Goal: Task Accomplishment & Management: Complete application form

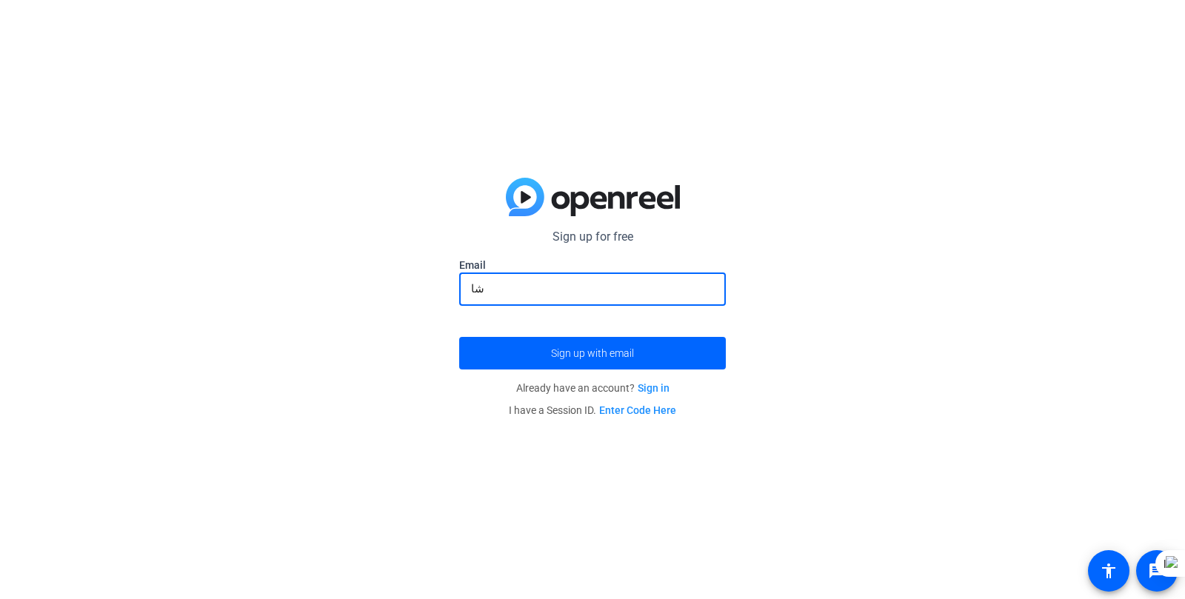
type input "ش"
type input "[EMAIL_ADDRESS][DOMAIN_NAME]"
click at [599, 353] on span "Sign up with email" at bounding box center [592, 353] width 83 height 0
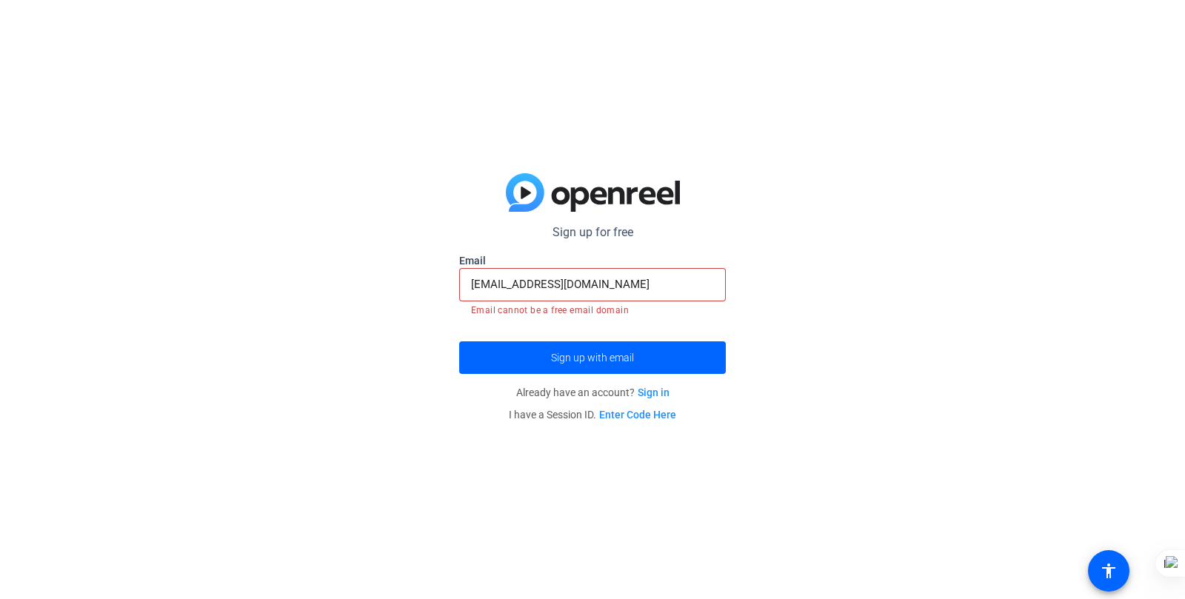
click at [653, 392] on link "Sign in" at bounding box center [654, 393] width 32 height 12
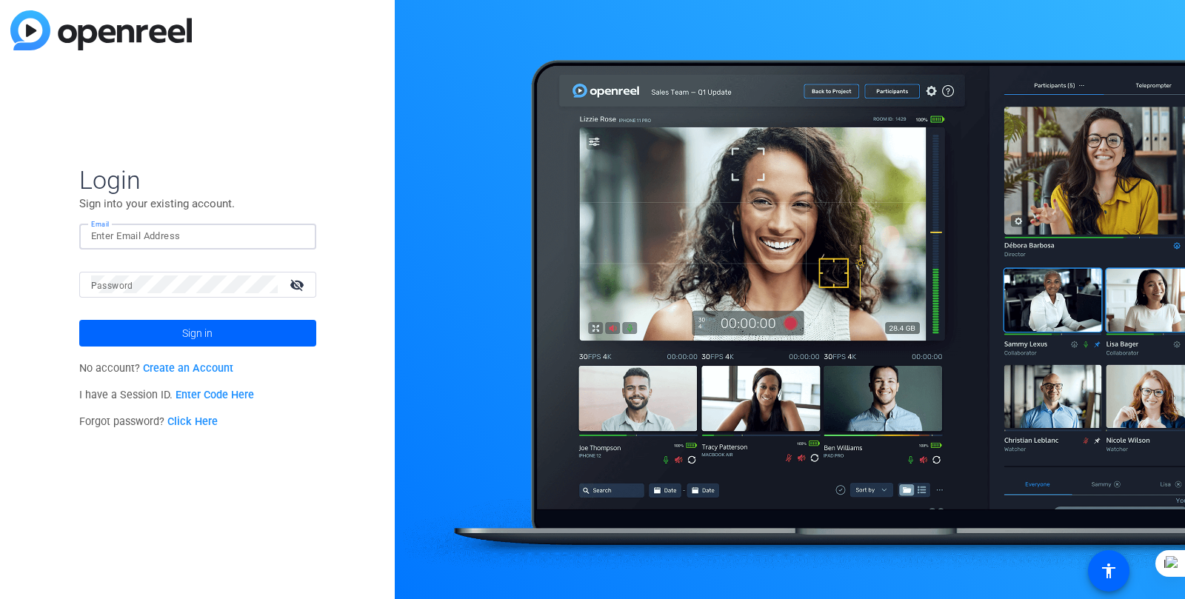
click at [175, 240] on input "Email" at bounding box center [197, 236] width 213 height 18
type input "[EMAIL_ADDRESS][DOMAIN_NAME]"
click at [297, 283] on mat-icon "visibility_off" at bounding box center [299, 284] width 36 height 21
click at [227, 332] on span at bounding box center [197, 333] width 237 height 36
click at [200, 366] on link "Create an Account" at bounding box center [188, 368] width 90 height 13
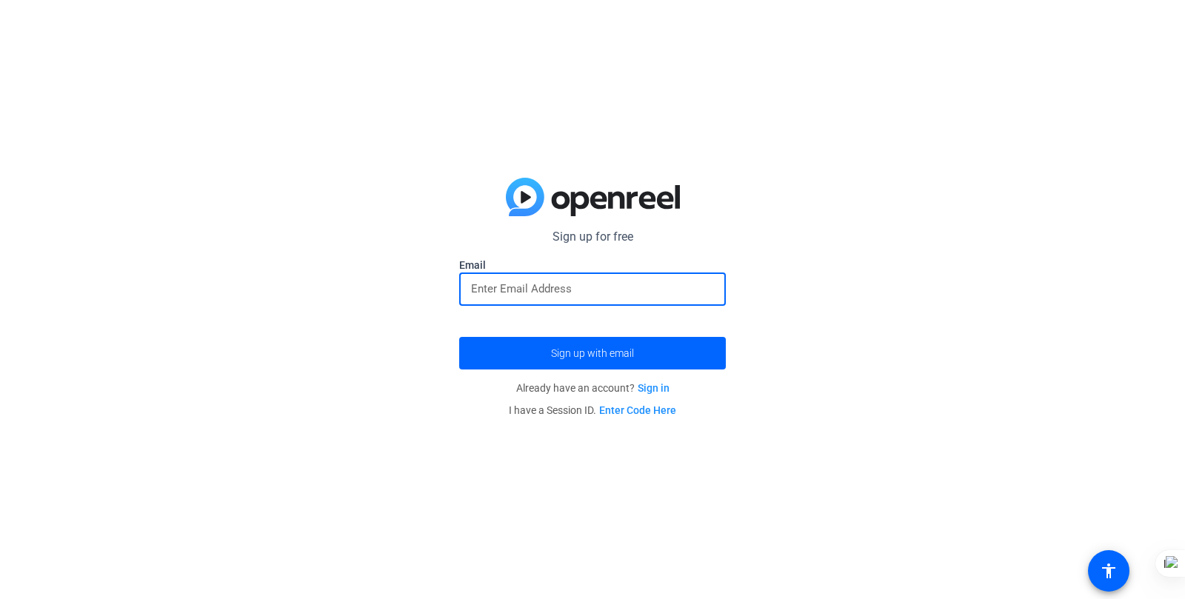
click at [495, 288] on input "email" at bounding box center [592, 289] width 243 height 18
type input "[EMAIL_ADDRESS][DOMAIN_NAME]"
click at [572, 353] on span "Sign up with email" at bounding box center [592, 353] width 83 height 0
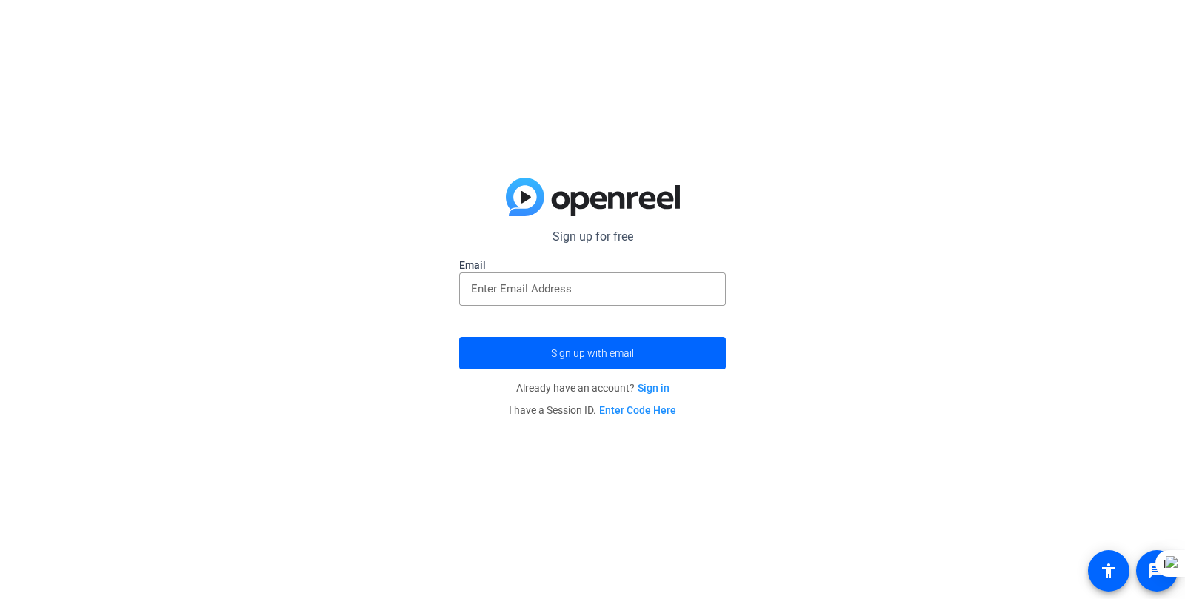
click at [655, 384] on link "Sign in" at bounding box center [654, 388] width 32 height 12
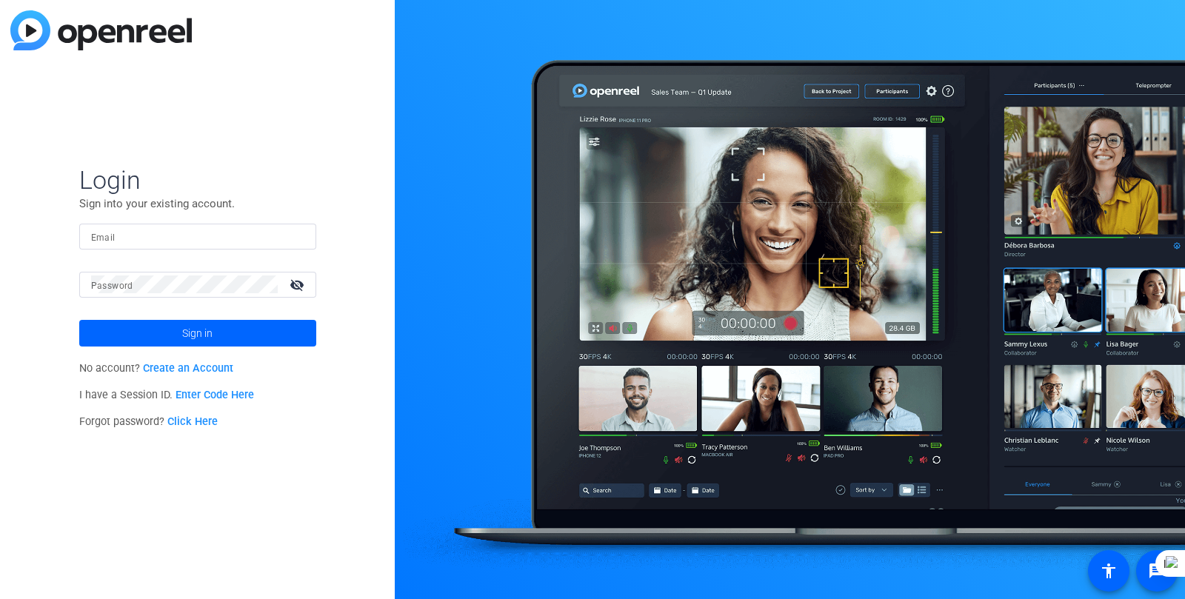
type input "[EMAIL_ADDRESS][DOMAIN_NAME]"
click at [207, 368] on link "Create an Account" at bounding box center [188, 368] width 90 height 13
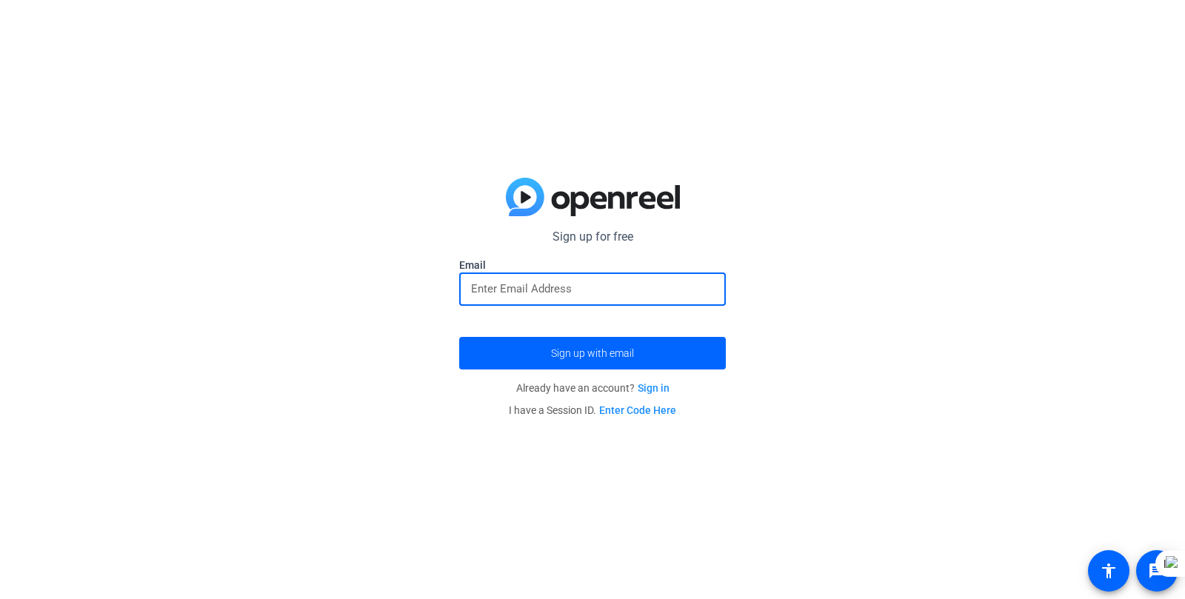
click at [620, 290] on input "email" at bounding box center [592, 289] width 243 height 18
type input "[EMAIL_ADDRESS][DOMAIN_NAME]"
click at [578, 353] on span "Sign up with email" at bounding box center [592, 353] width 83 height 0
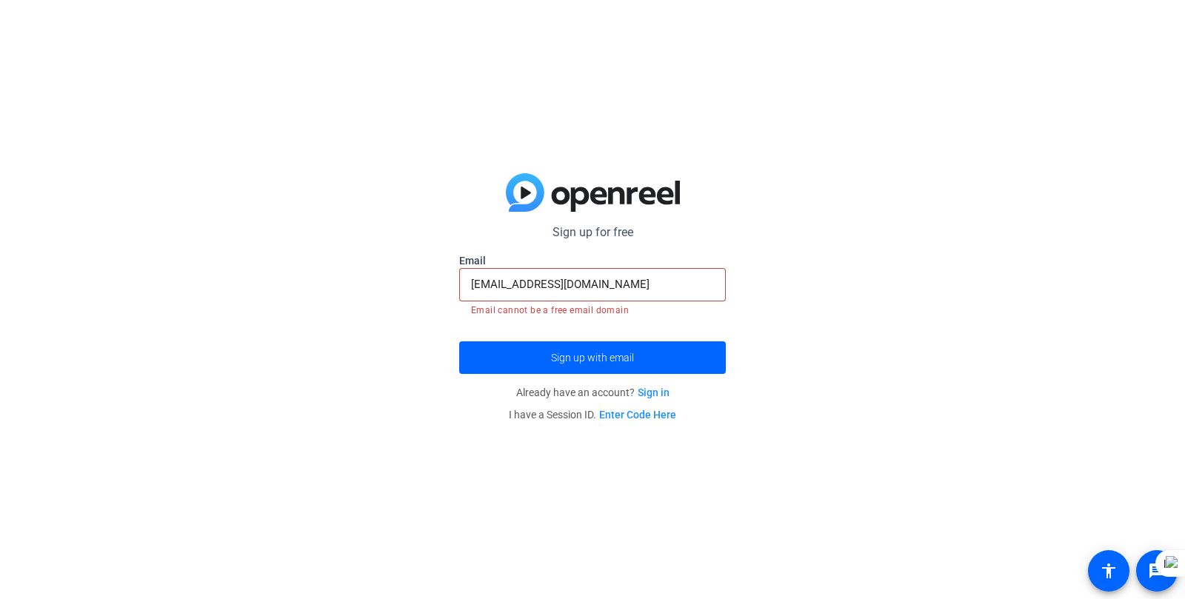
click at [639, 415] on link "Enter Code Here" at bounding box center [637, 415] width 77 height 12
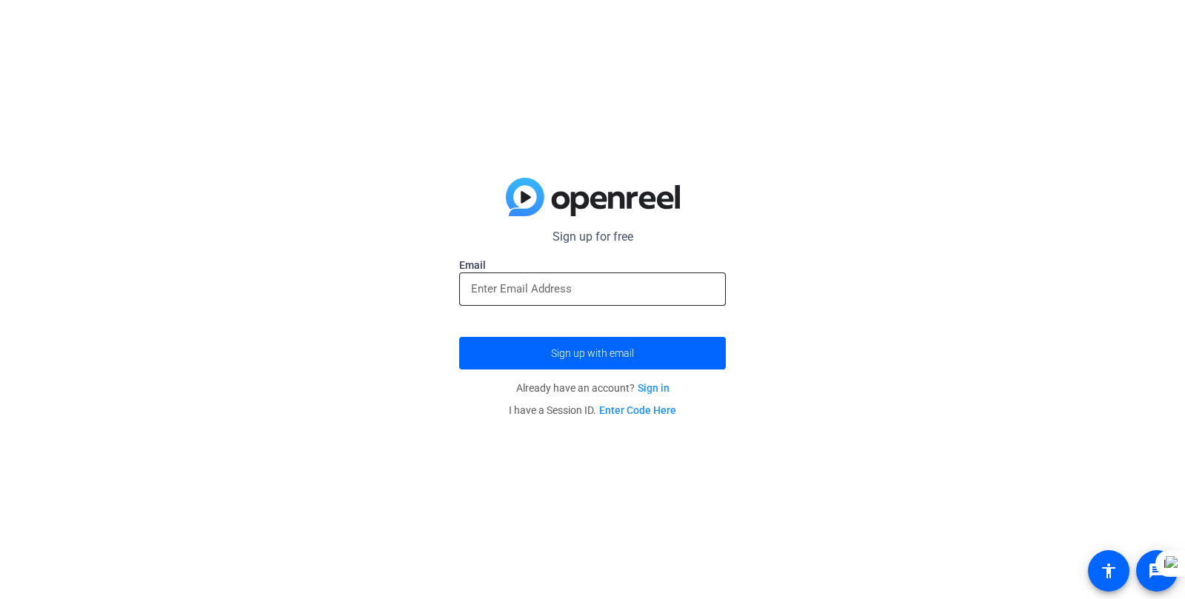
click at [552, 295] on input "email" at bounding box center [592, 289] width 243 height 18
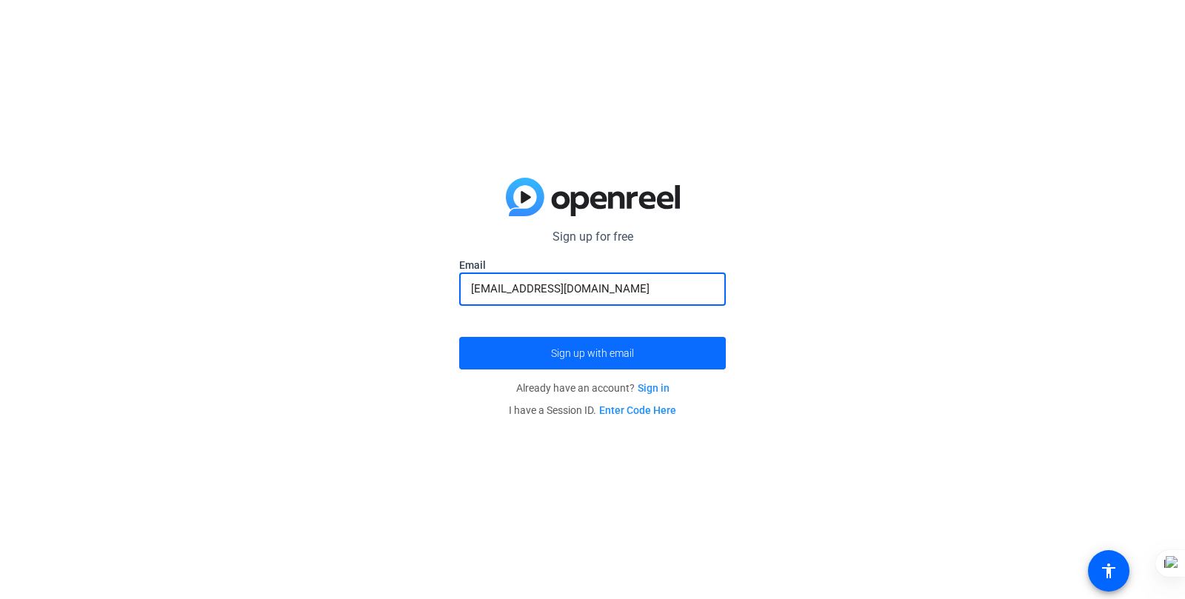
type input "[EMAIL_ADDRESS][DOMAIN_NAME]"
click at [625, 353] on span "Sign up with email" at bounding box center [592, 353] width 83 height 0
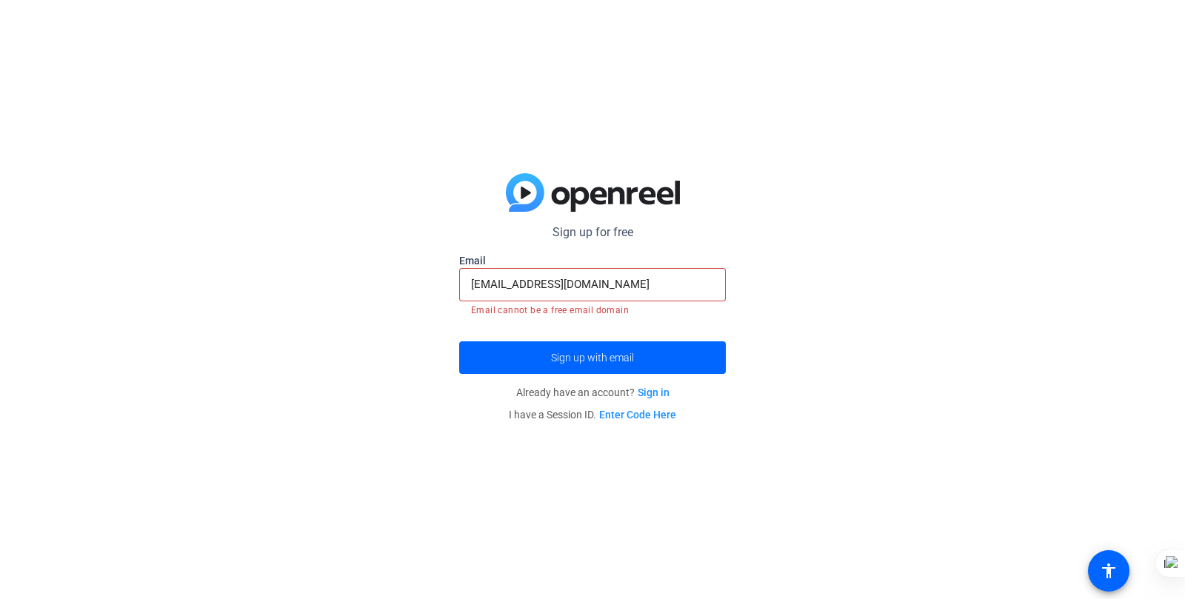
click at [655, 286] on input "[EMAIL_ADDRESS][DOMAIN_NAME]" at bounding box center [592, 284] width 243 height 18
click at [656, 392] on link "Sign in" at bounding box center [654, 393] width 32 height 12
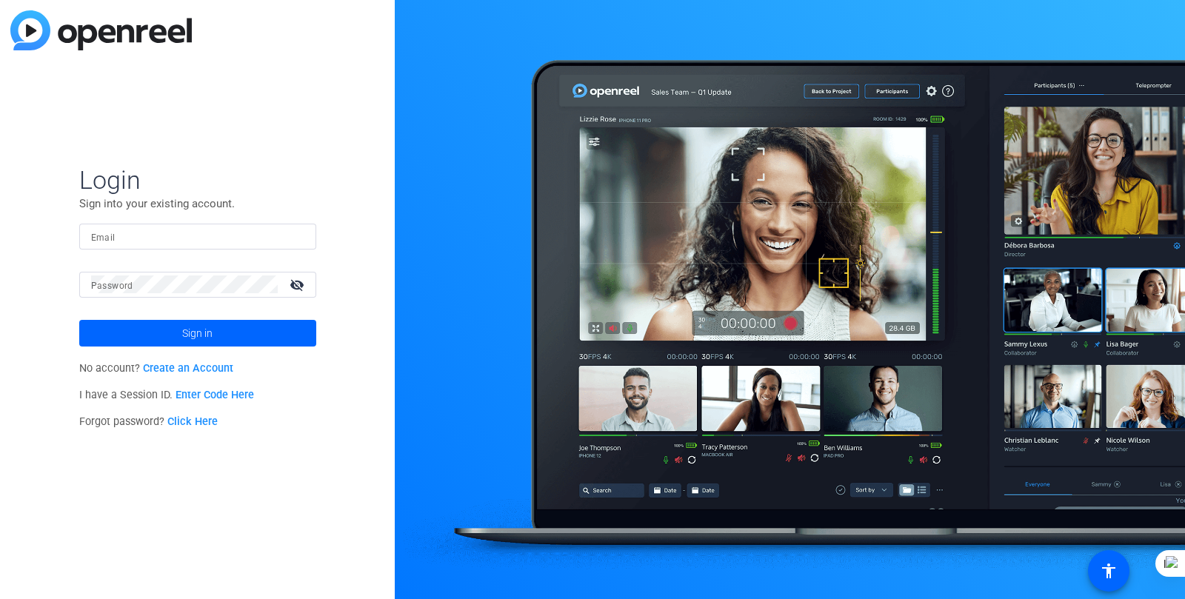
type input "[EMAIL_ADDRESS][DOMAIN_NAME]"
click at [295, 286] on mat-icon "visibility_off" at bounding box center [299, 284] width 36 height 21
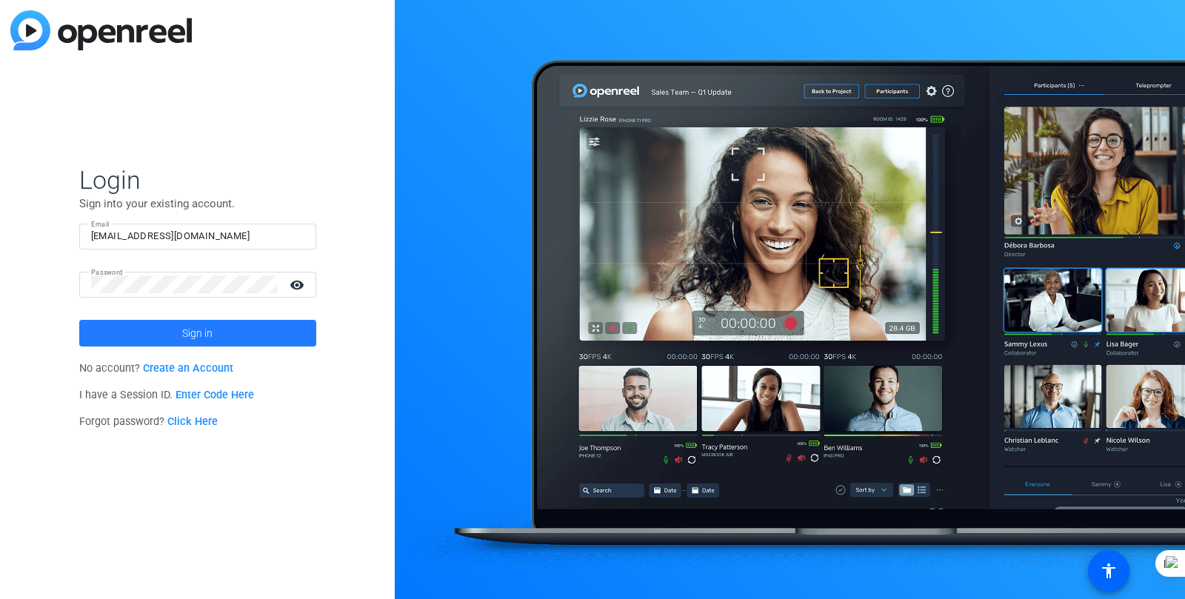
click at [246, 331] on span at bounding box center [197, 333] width 237 height 36
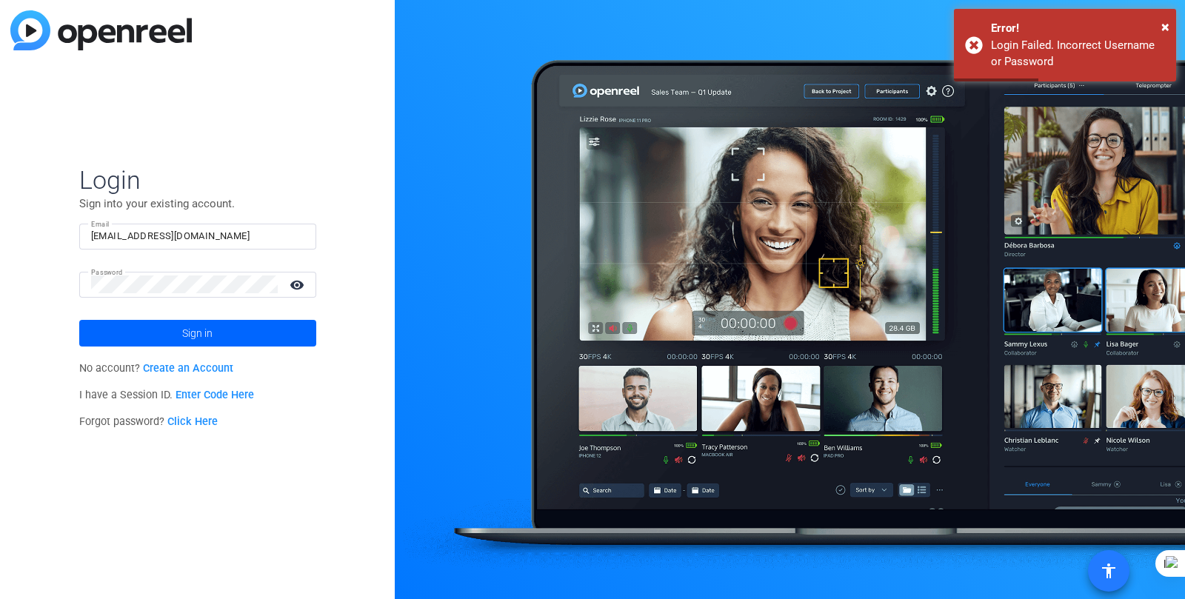
click at [1106, 567] on mat-icon "accessibility" at bounding box center [1109, 571] width 18 height 18
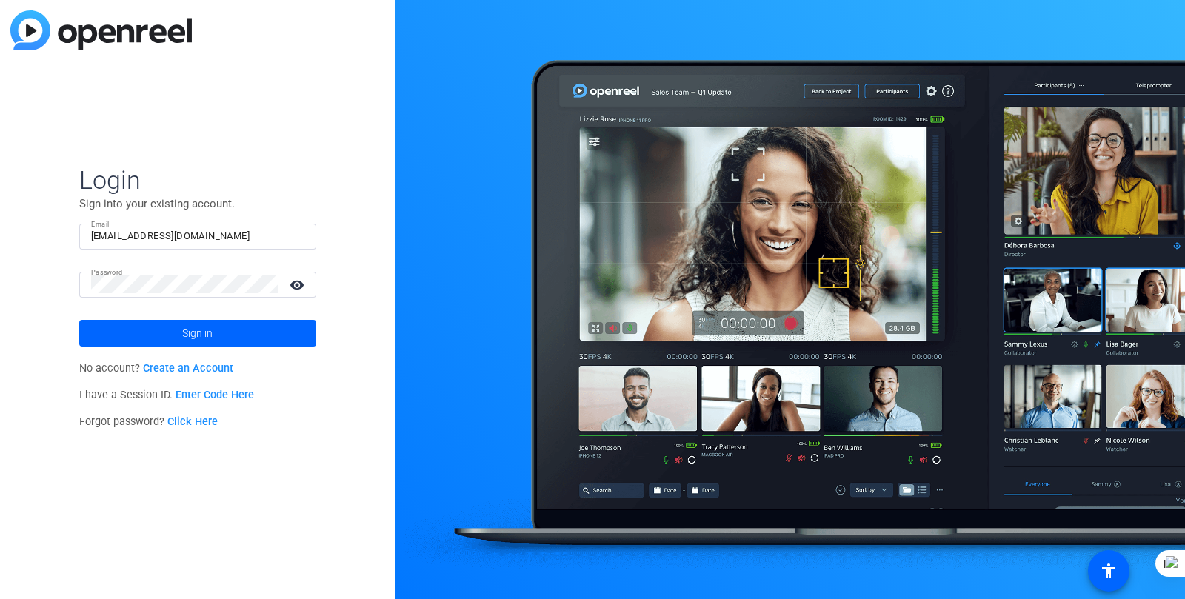
click at [190, 367] on link "Create an Account" at bounding box center [188, 368] width 90 height 13
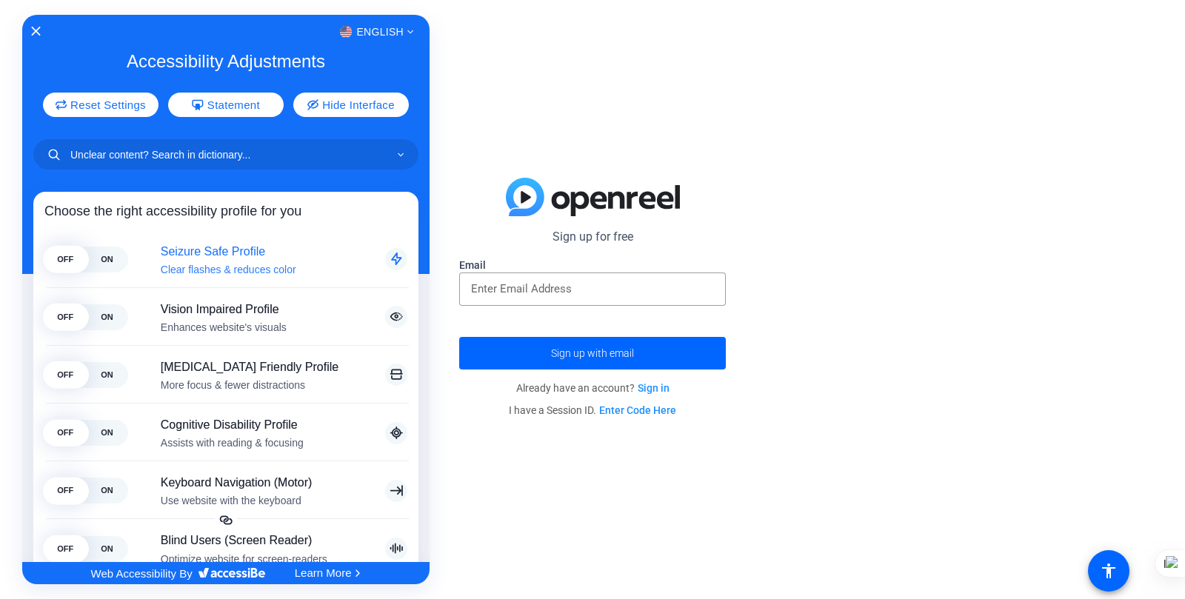
click at [281, 256] on span "Seizure Safe Profile" at bounding box center [266, 251] width 210 height 14
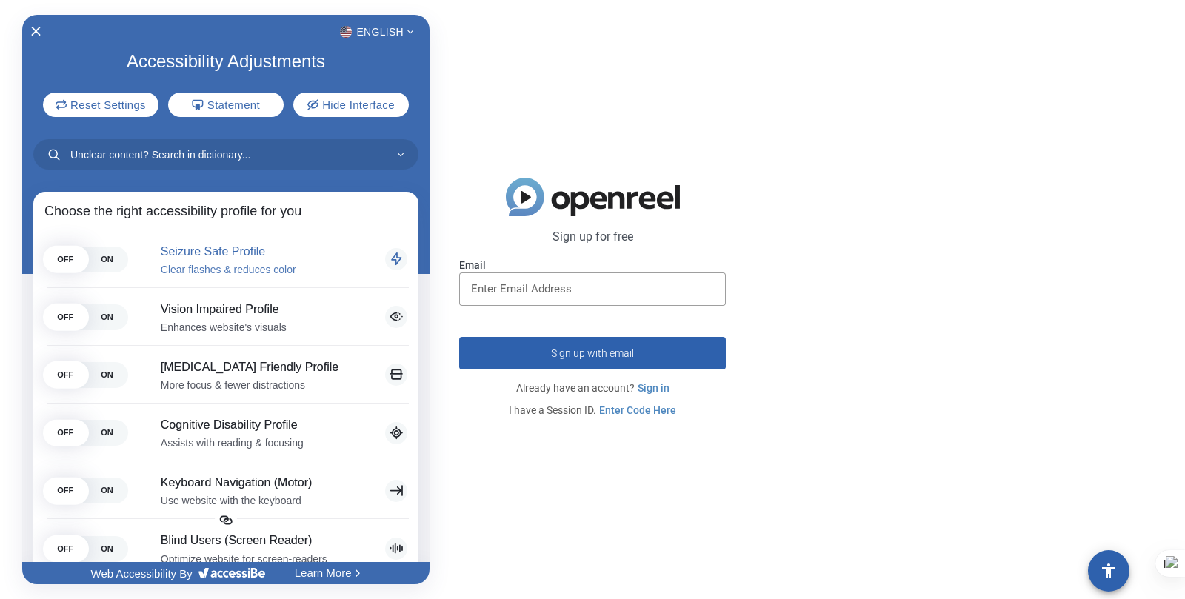
click at [0, 0] on div "Accessibility Adjustments" at bounding box center [0, 0] width 0 height 0
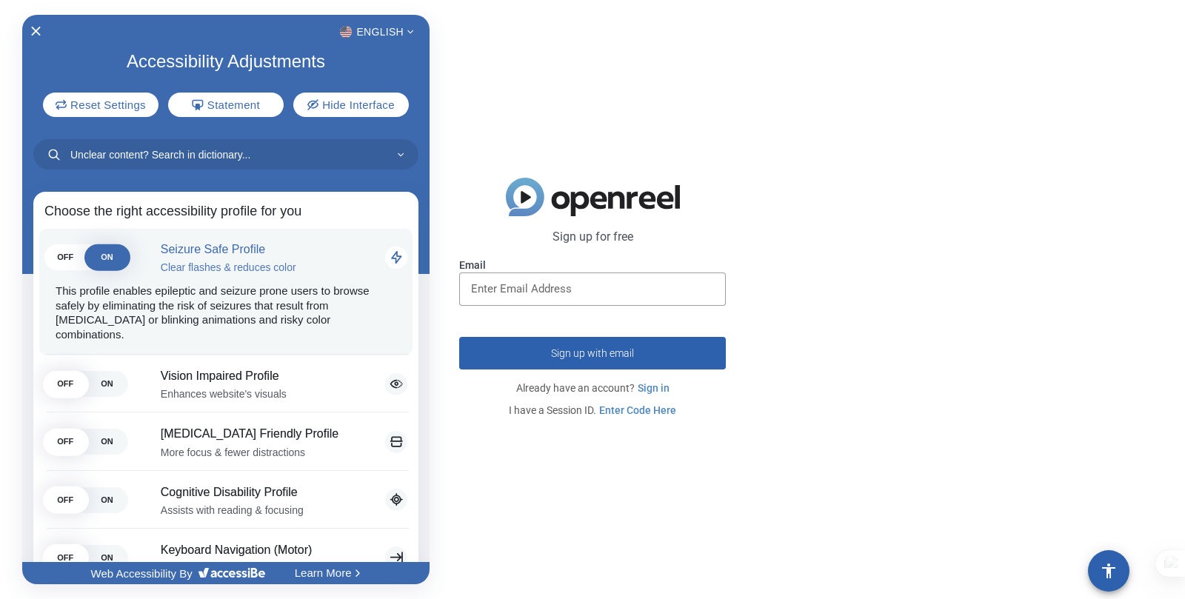
click at [281, 256] on span "Seizure Safe Profile" at bounding box center [266, 249] width 210 height 14
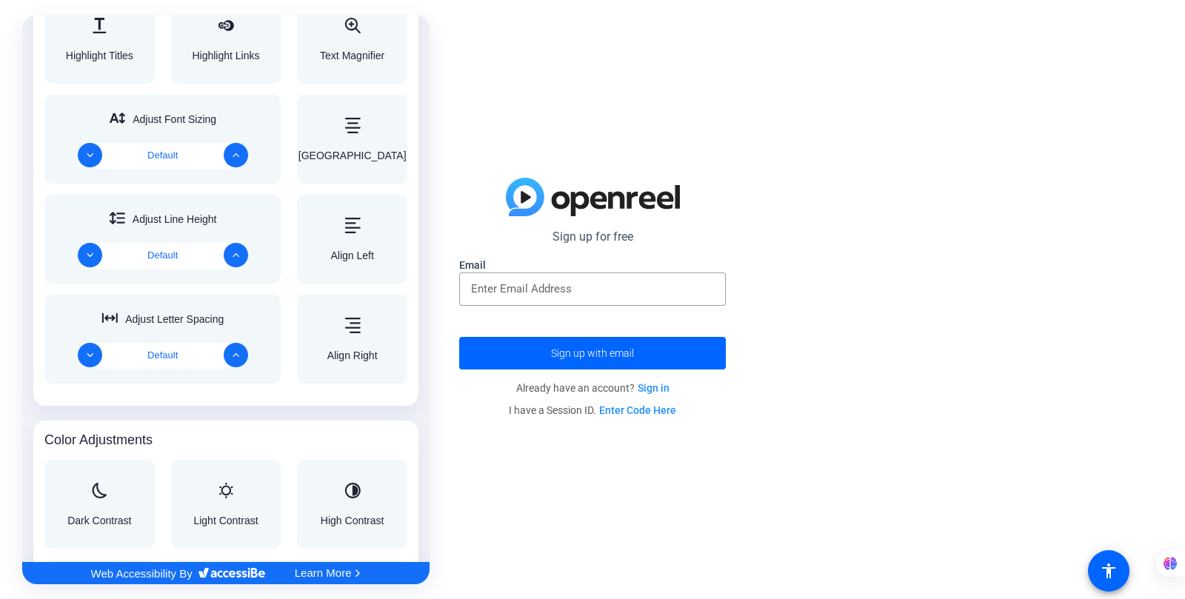
scroll to position [740, 0]
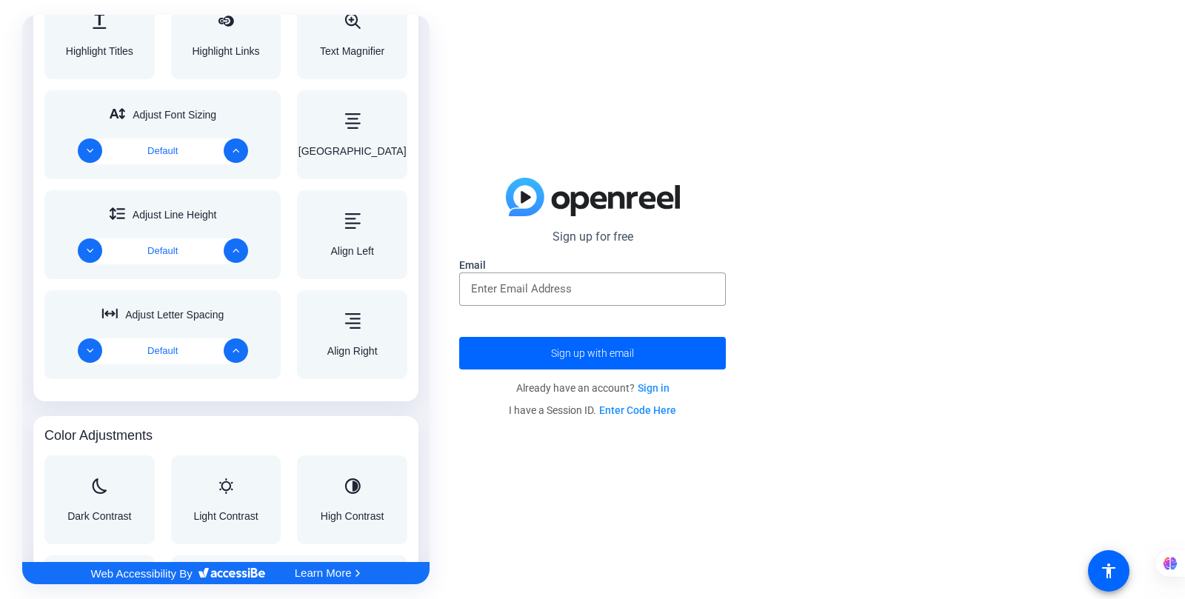
click at [153, 575] on div "Web Accessibility By" at bounding box center [178, 573] width 174 height 11
